Goal: Information Seeking & Learning: Find specific fact

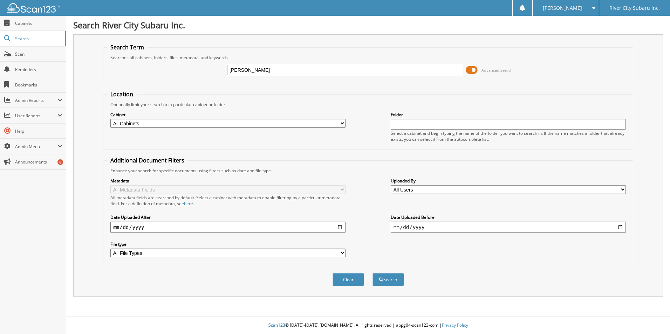
type input "[PERSON_NAME]"
click at [372, 273] on button "Search" at bounding box center [388, 279] width 32 height 13
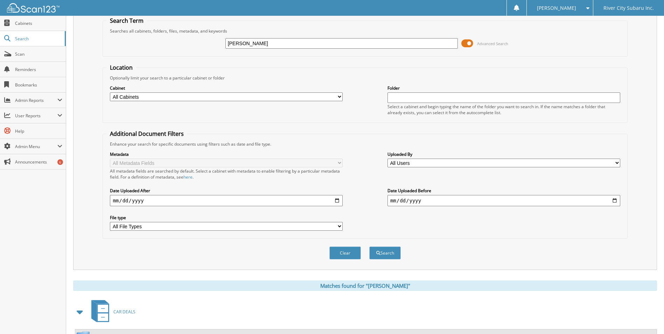
scroll to position [280, 0]
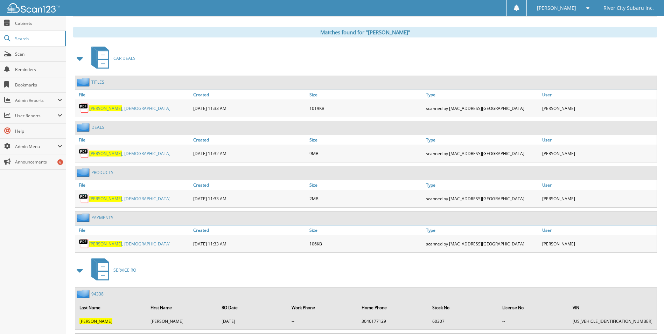
click at [111, 156] on link "[PERSON_NAME][DEMOGRAPHIC_DATA]" at bounding box center [129, 154] width 81 height 6
